Goal: Find specific page/section

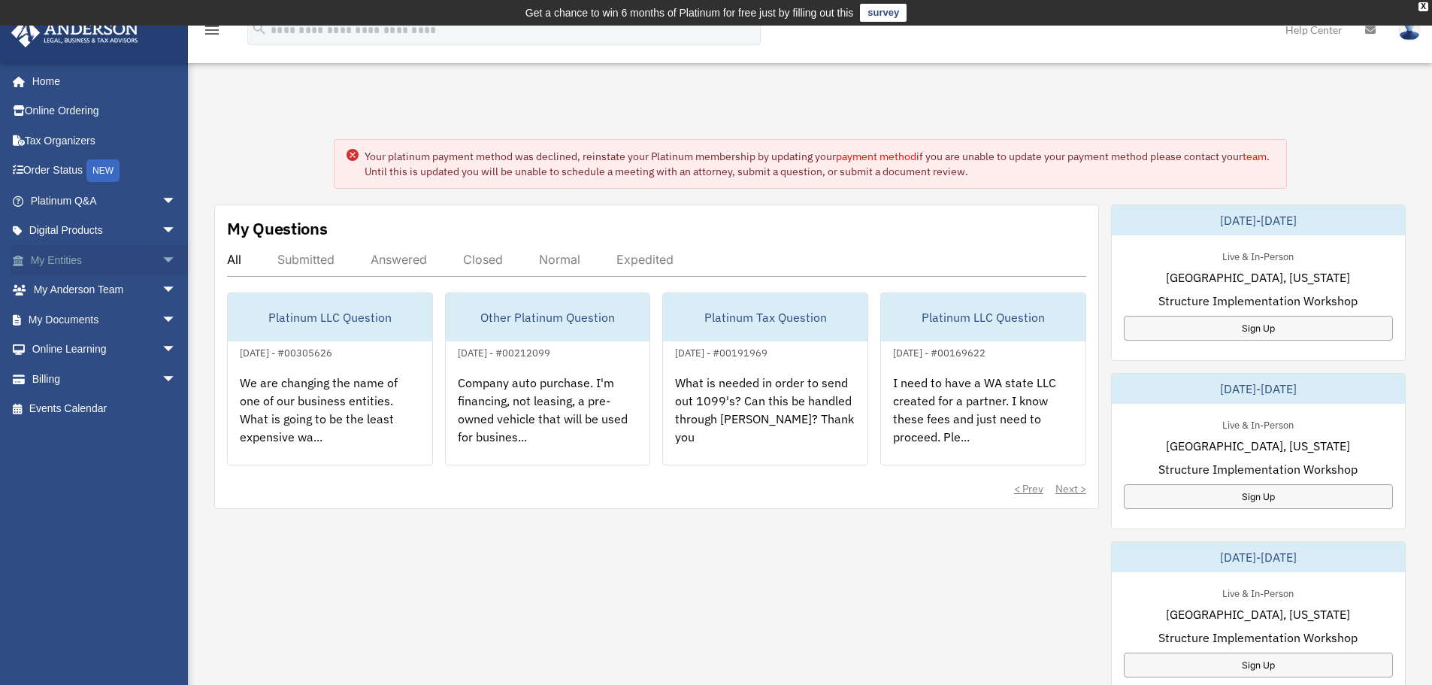
click at [162, 254] on span "arrow_drop_down" at bounding box center [177, 260] width 30 height 31
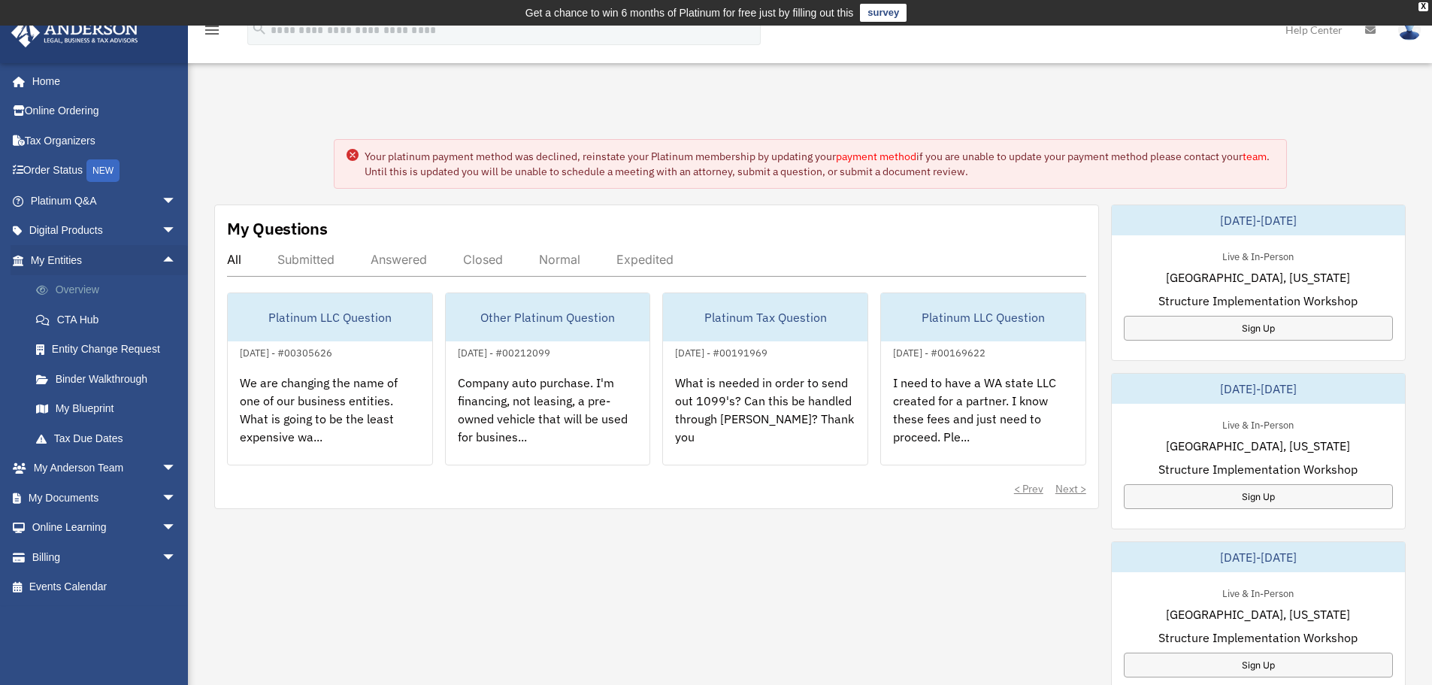
click at [91, 290] on link "Overview" at bounding box center [110, 290] width 178 height 30
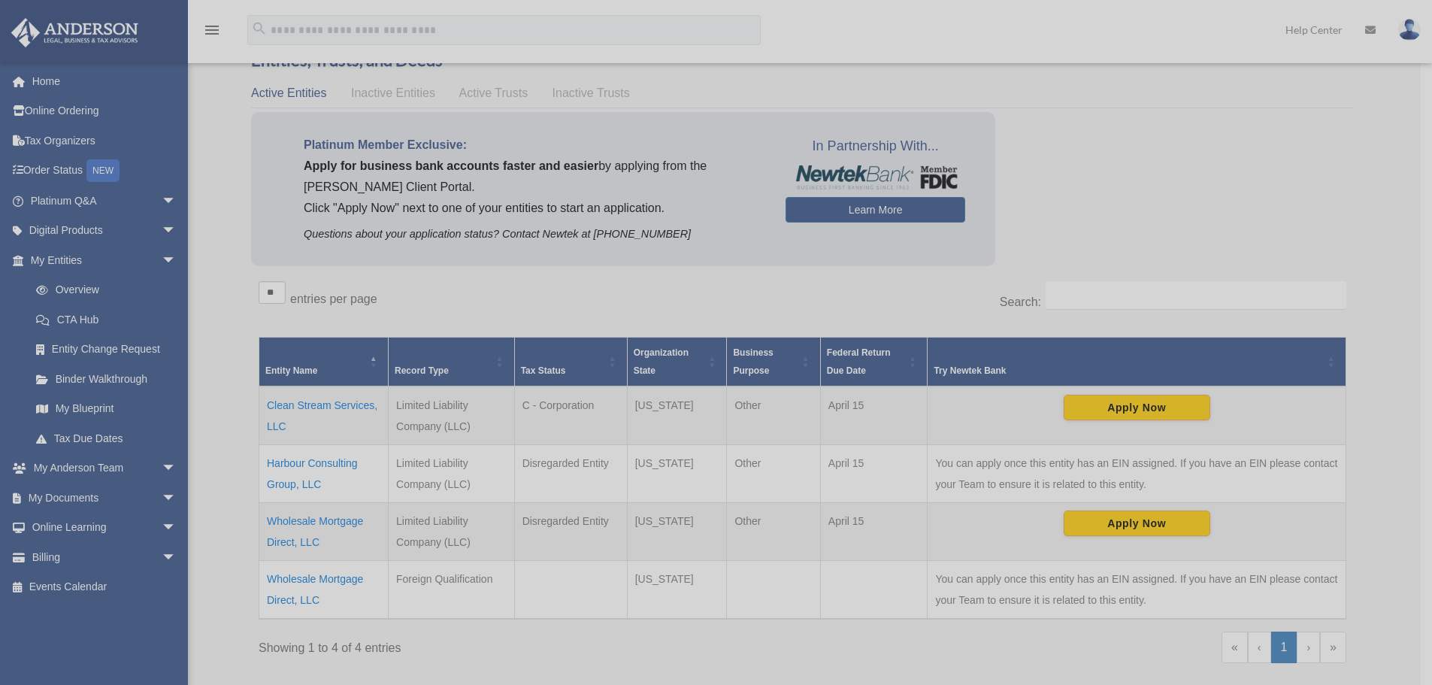
scroll to position [86, 0]
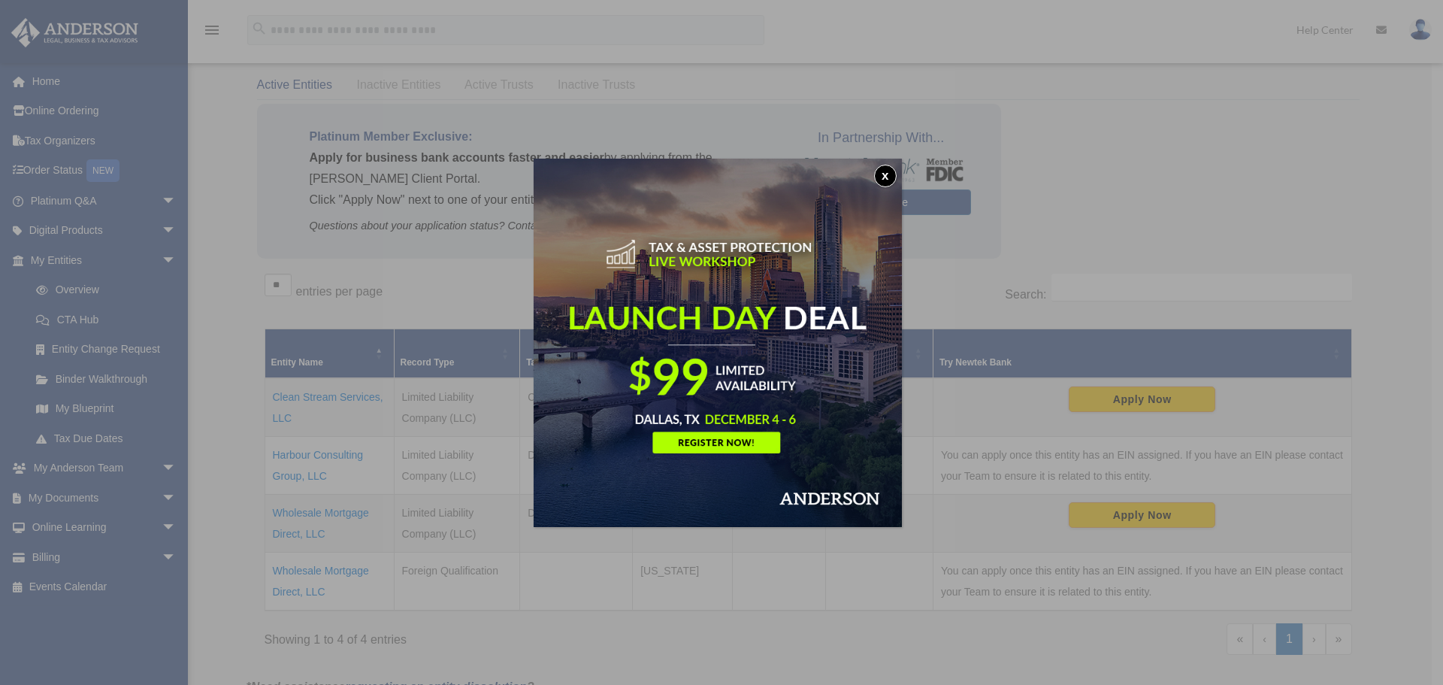
click at [893, 174] on button "x" at bounding box center [885, 176] width 23 height 23
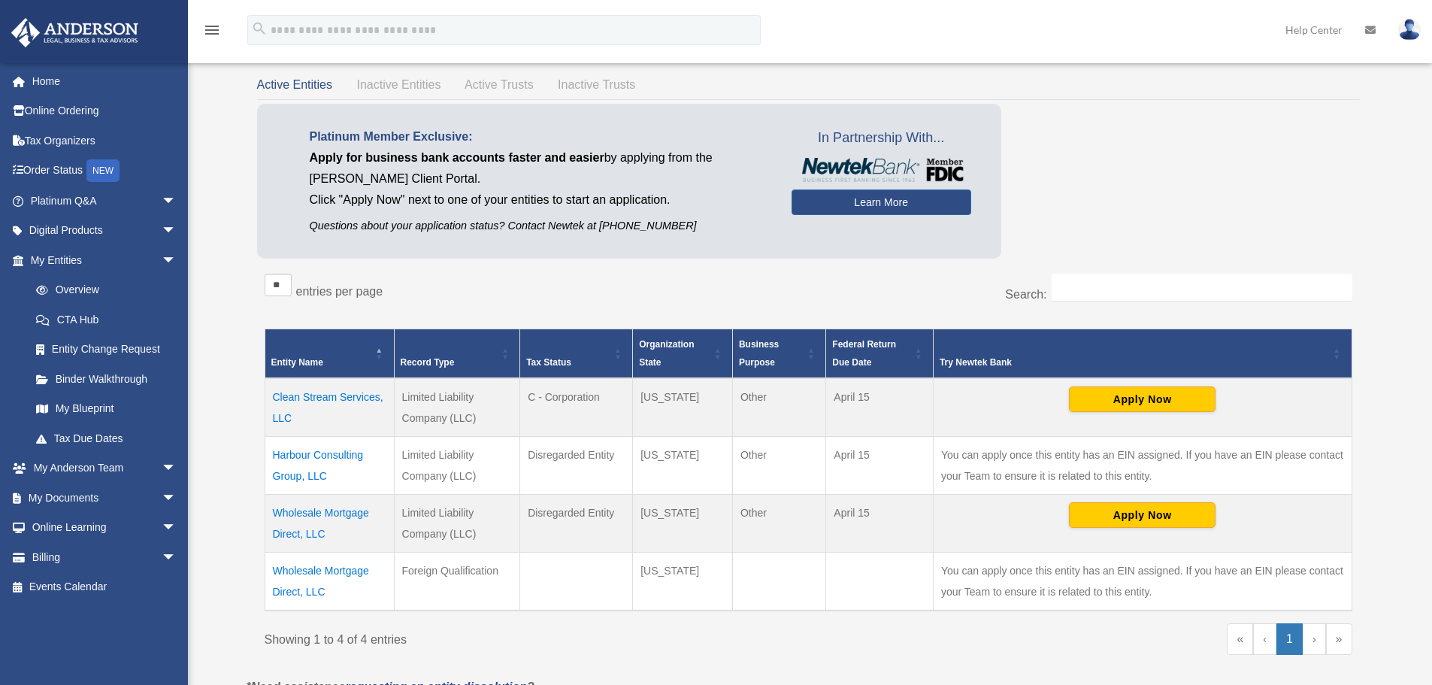
click at [341, 398] on td "Clean Stream Services, LLC" at bounding box center [329, 407] width 129 height 59
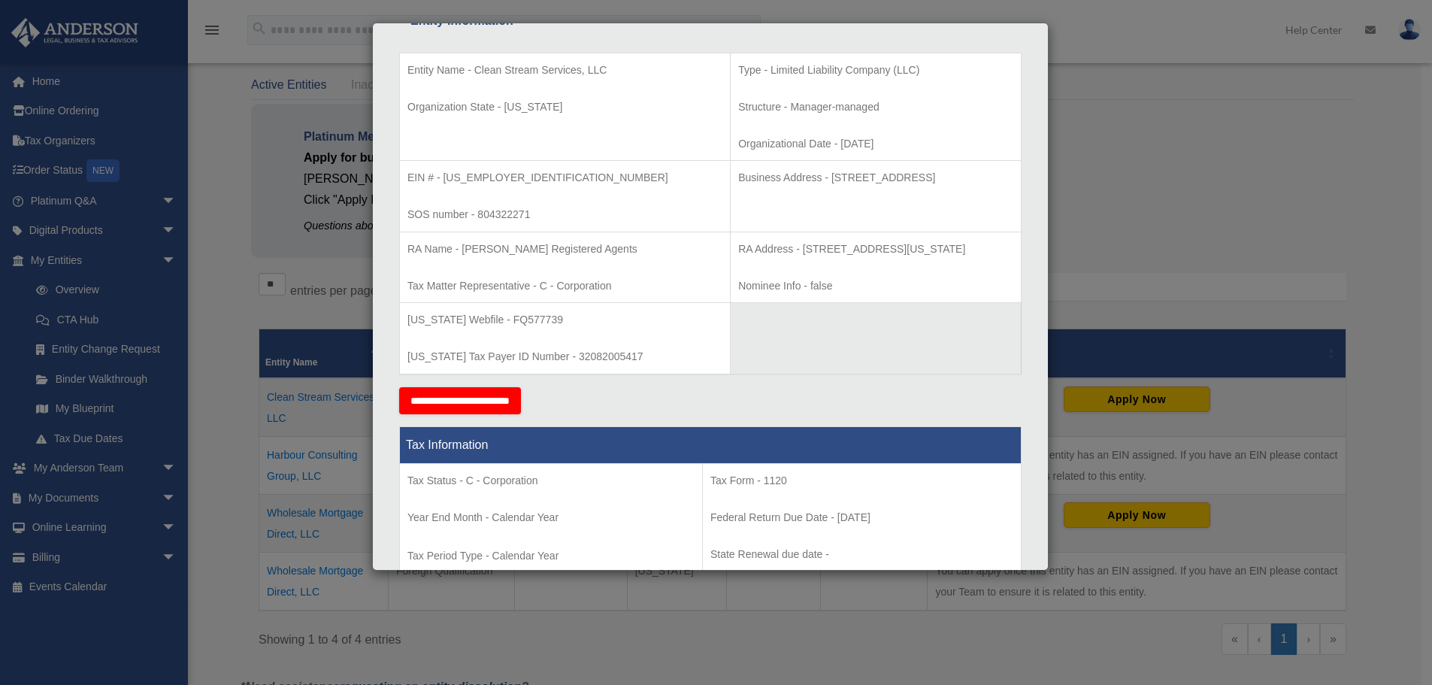
scroll to position [293, 0]
